Goal: Task Accomplishment & Management: Manage account settings

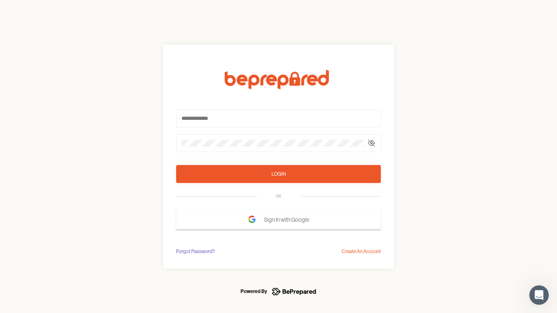
click at [279, 157] on form "Login OR Sign In with Google" at bounding box center [278, 150] width 205 height 160
click at [372, 143] on icon at bounding box center [372, 143] width 7 height 7
click at [279, 174] on div "Login" at bounding box center [279, 174] width 14 height 8
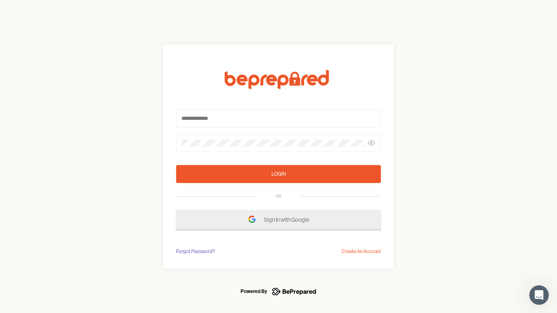
click at [279, 220] on span "Sign In with Google" at bounding box center [288, 220] width 49 height 15
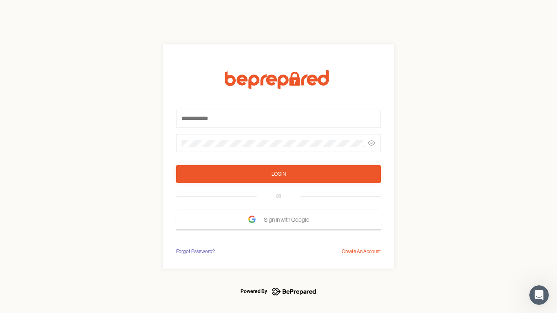
click at [195, 252] on div "Forgot Password?" at bounding box center [195, 252] width 39 height 8
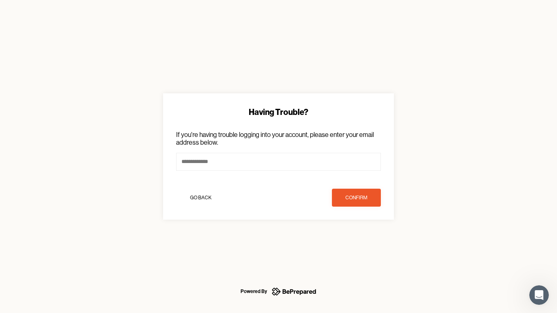
click at [362, 252] on div "Having Trouble? If you're having trouble logging into your account, please ente…" at bounding box center [278, 156] width 557 height 313
click at [540, 295] on icon "Open Intercom Messenger" at bounding box center [539, 295] width 13 height 13
